Goal: Task Accomplishment & Management: Complete application form

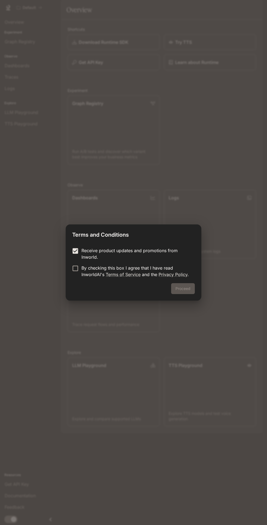
click at [138, 274] on link "Terms of Service" at bounding box center [123, 274] width 35 height 5
click at [181, 287] on button "Proceed" at bounding box center [183, 288] width 24 height 11
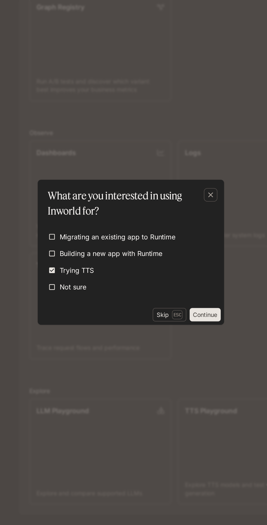
click at [182, 304] on button "Continue" at bounding box center [182, 303] width 20 height 9
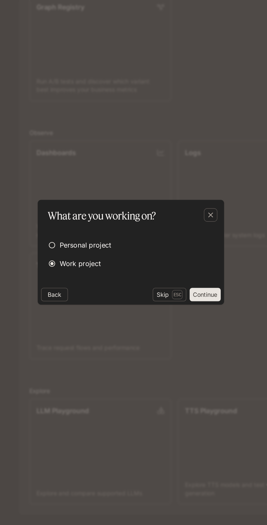
click at [186, 293] on button "Continue" at bounding box center [182, 290] width 20 height 9
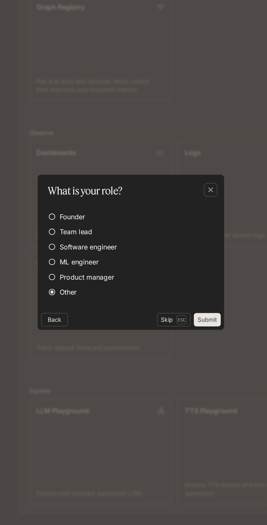
click at [183, 305] on button "Submit" at bounding box center [182, 306] width 17 height 9
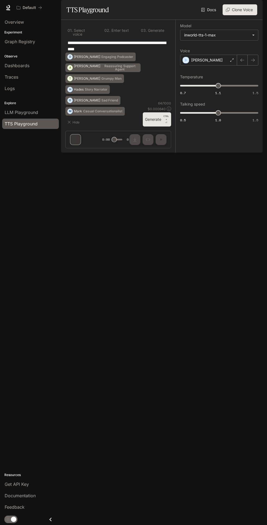
click at [255, 7] on img "button" at bounding box center [255, 8] width 8 height 8
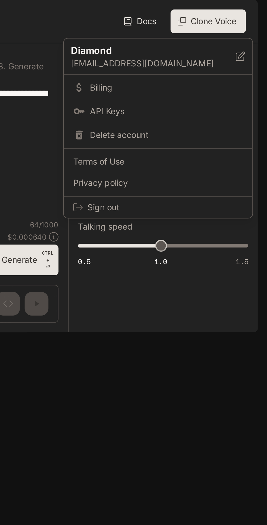
click at [255, 7] on div at bounding box center [133, 262] width 267 height 525
